Goal: Task Accomplishment & Management: Use online tool/utility

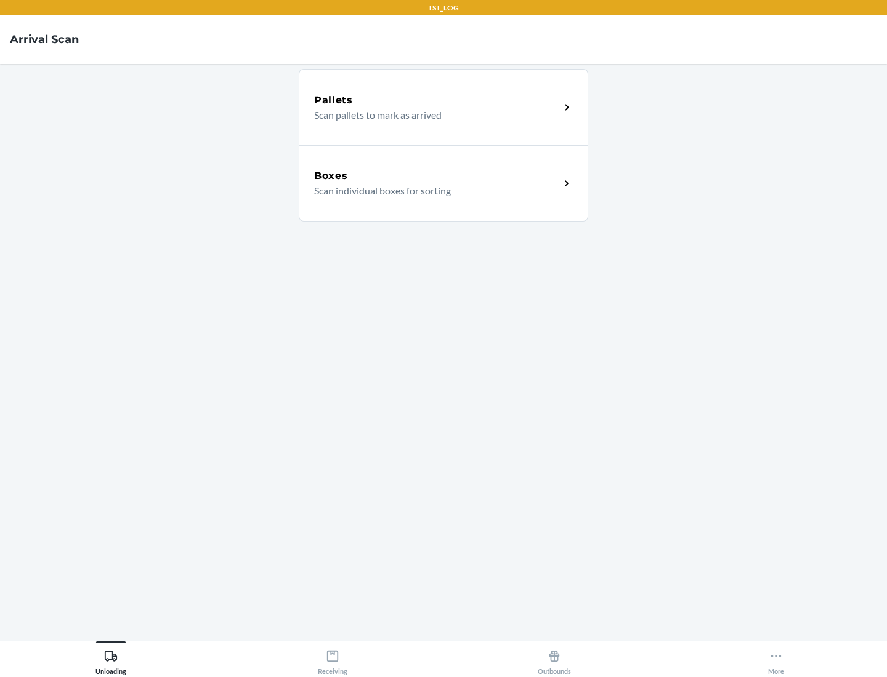
click at [437, 176] on div "Boxes" at bounding box center [437, 176] width 246 height 15
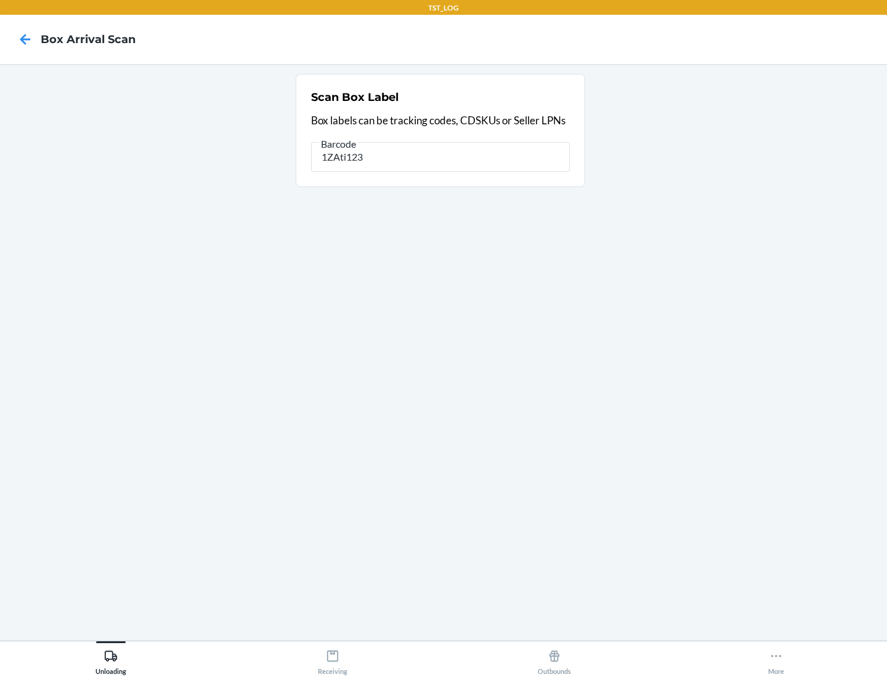
type input "1ZAti123"
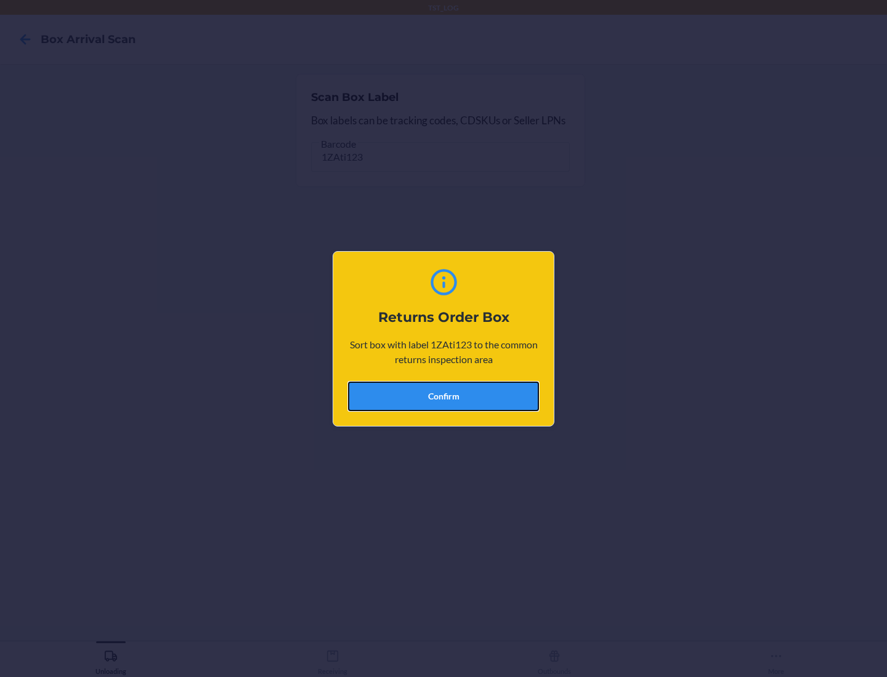
click at [443, 396] on button "Confirm" at bounding box center [443, 397] width 191 height 30
